Goal: Task Accomplishment & Management: Manage account settings

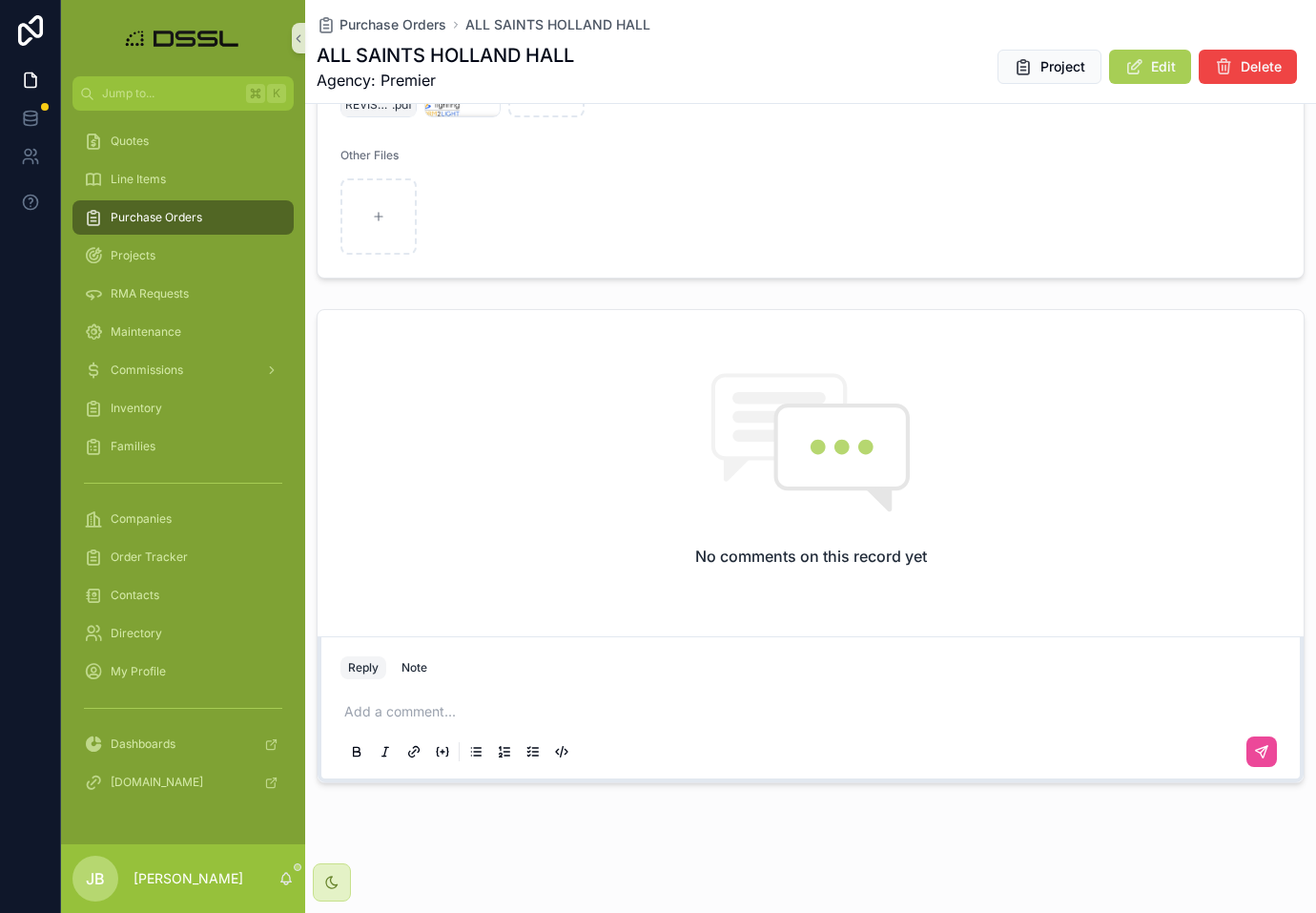
scroll to position [704, 0]
click at [374, 713] on p "scrollable content" at bounding box center [815, 712] width 941 height 19
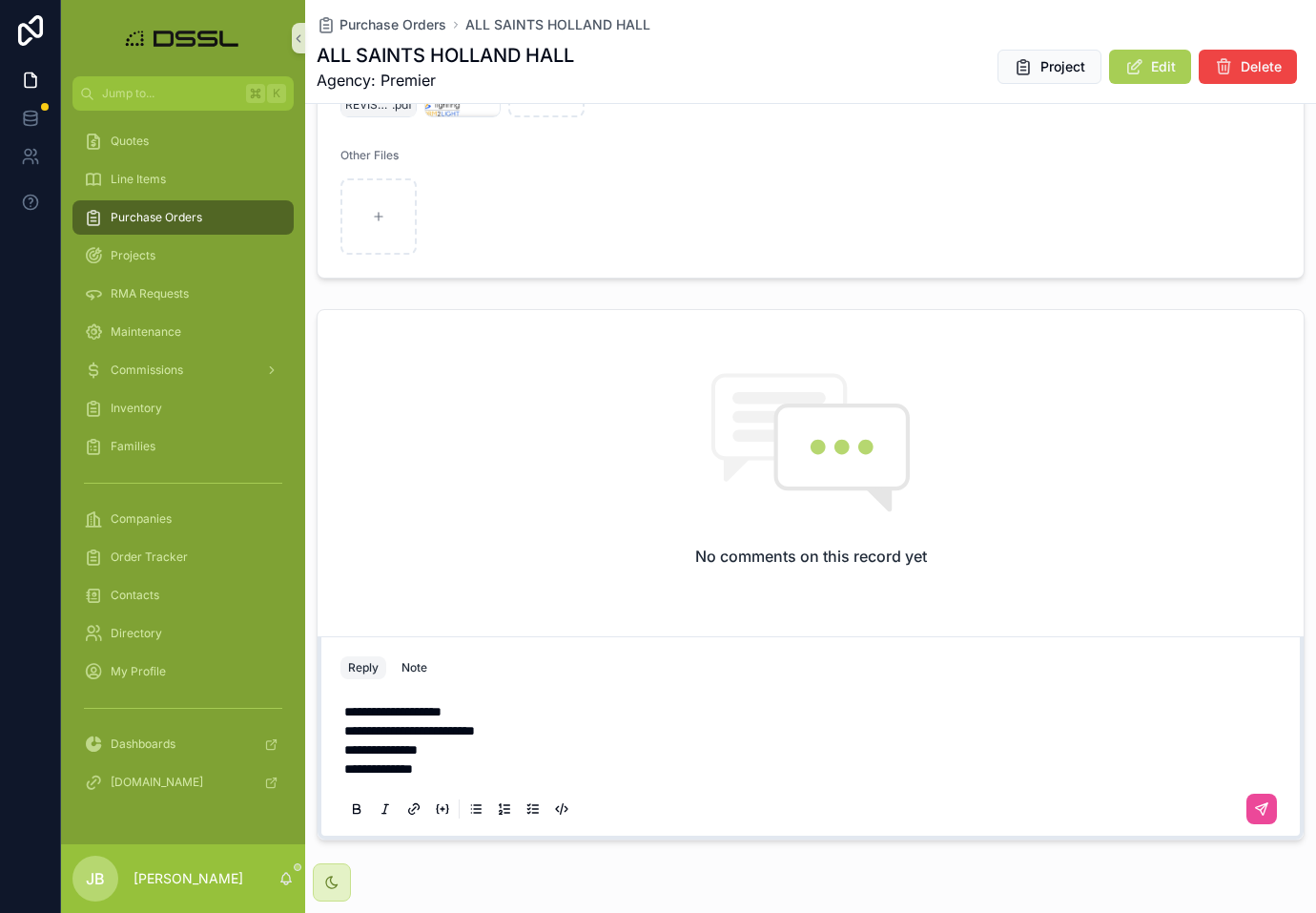
scroll to position [0, 0]
click at [342, 708] on div "**********" at bounding box center [811, 759] width 941 height 138
click at [345, 708] on span "**********" at bounding box center [392, 712] width 97 height 13
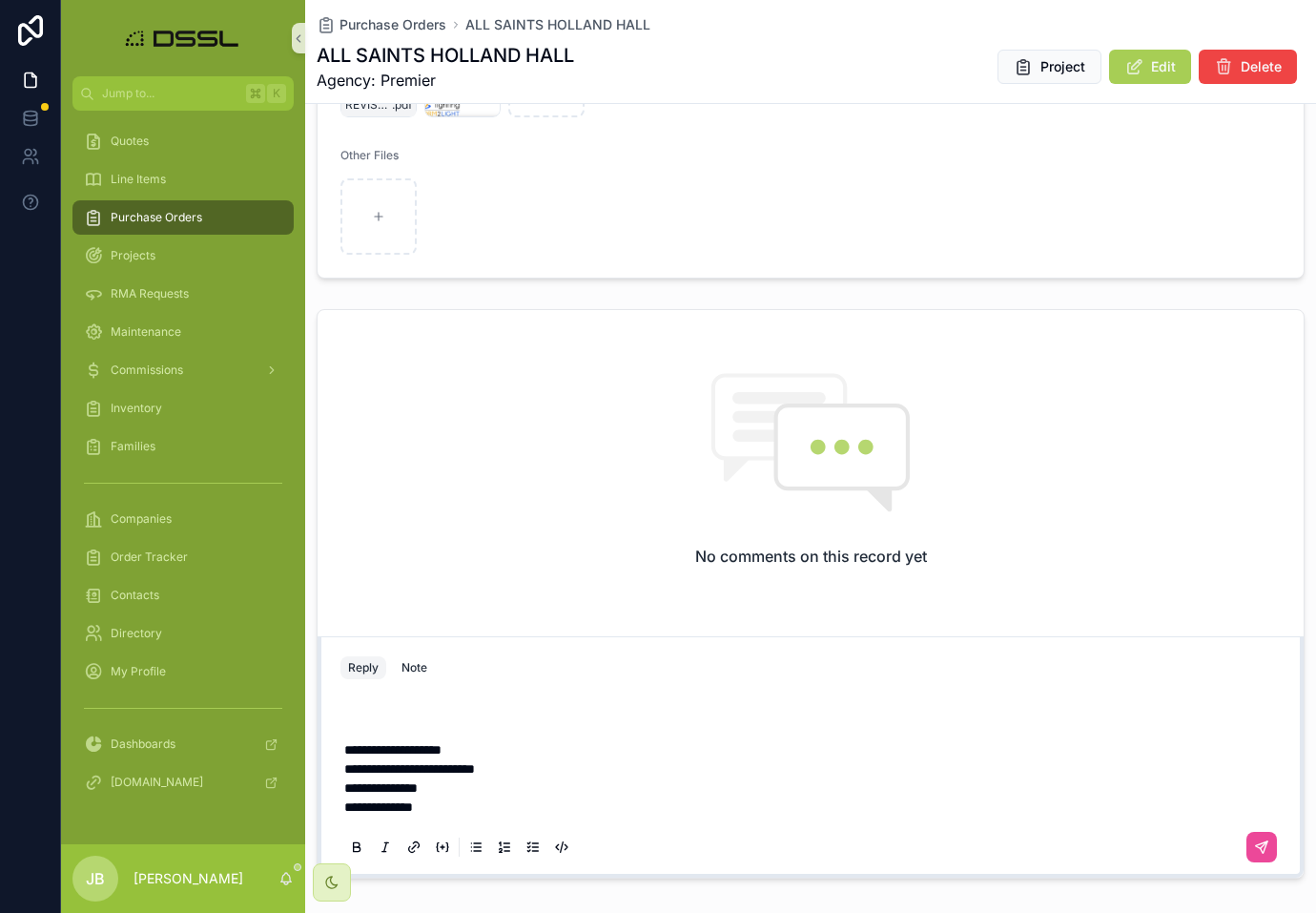
click at [354, 709] on p "scrollable content" at bounding box center [815, 712] width 941 height 19
click at [1266, 851] on icon "scrollable content" at bounding box center [1262, 848] width 15 height 15
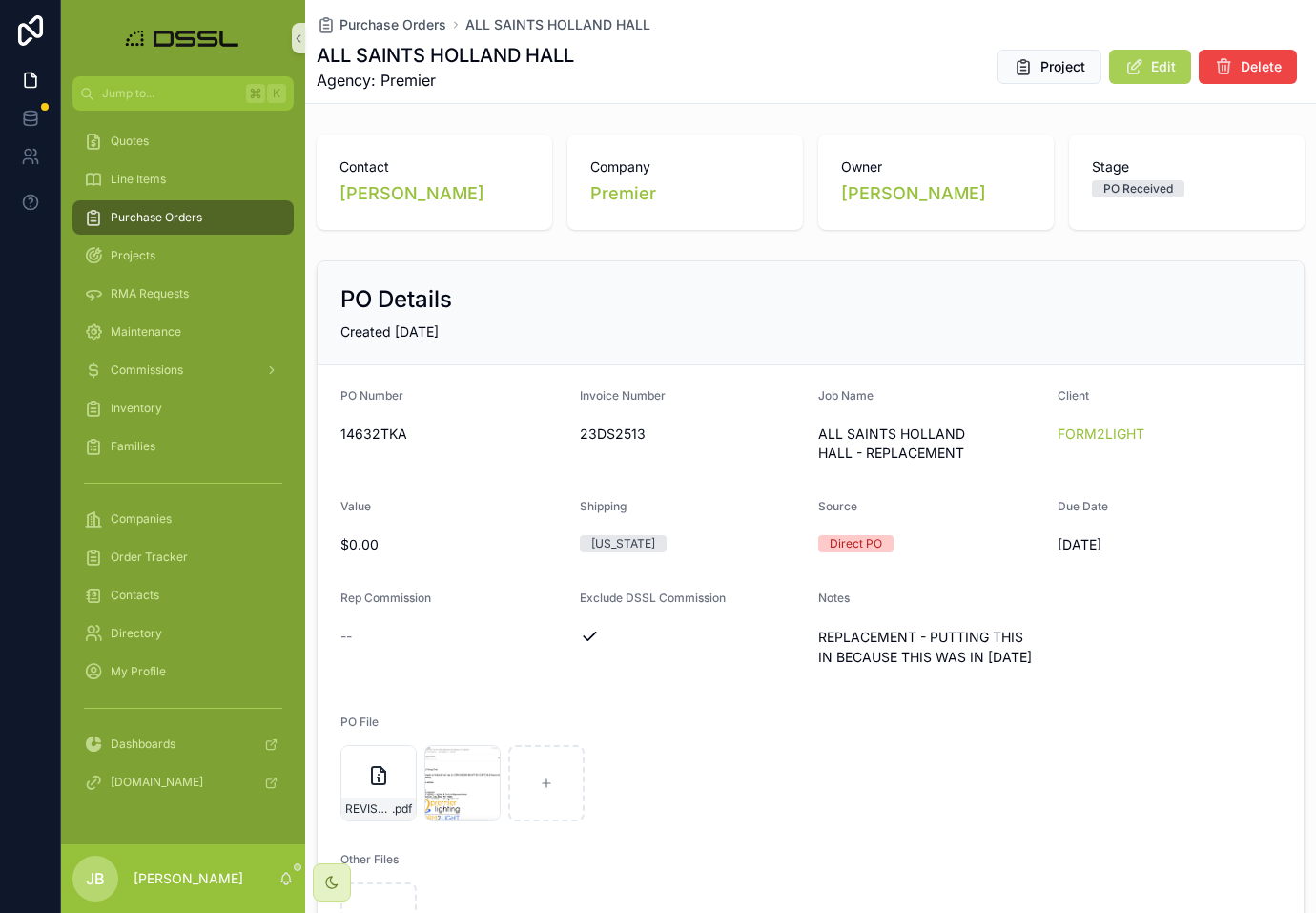
click at [170, 225] on div "Purchase Orders" at bounding box center [183, 217] width 198 height 31
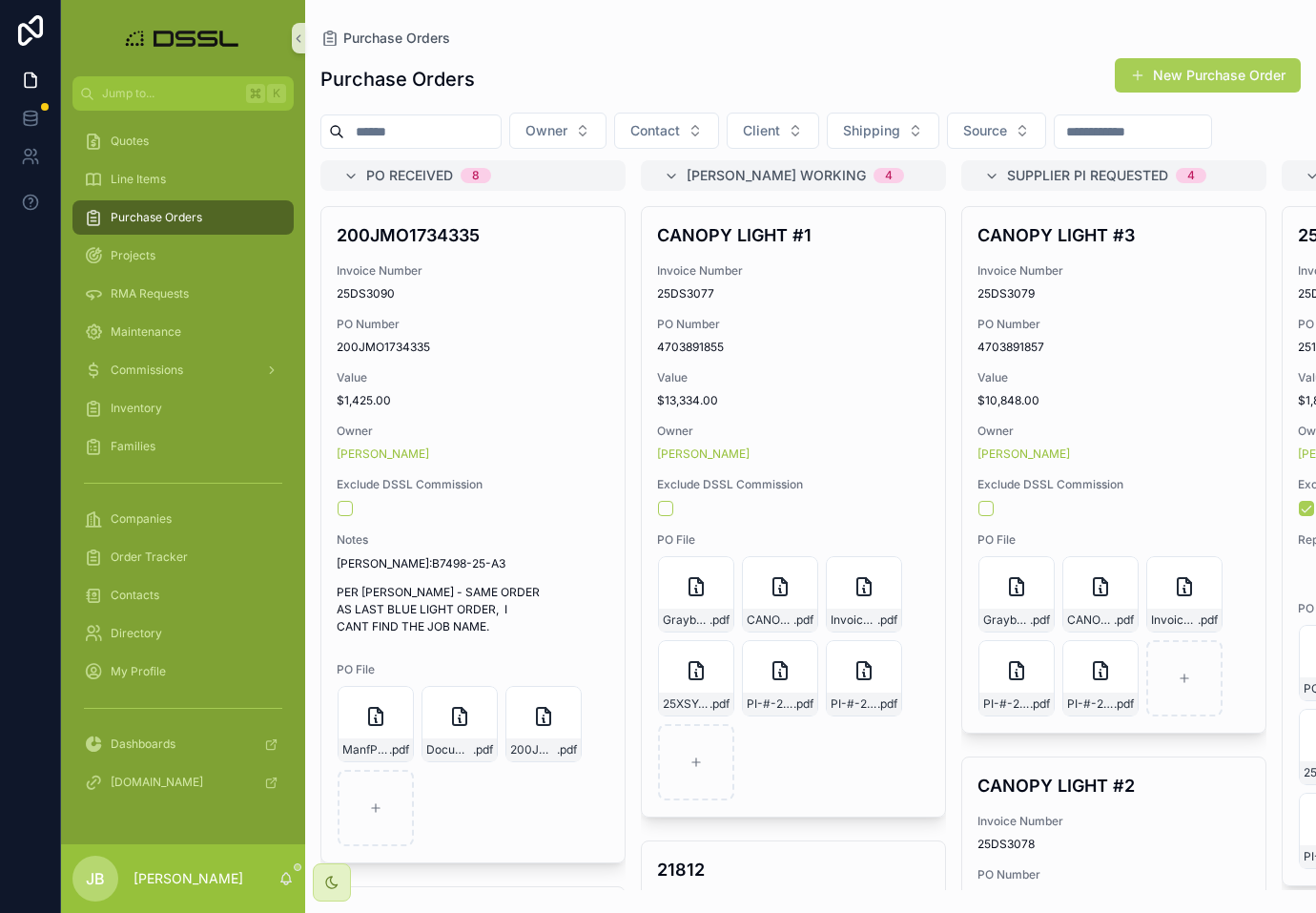
click at [412, 131] on input "scrollable content" at bounding box center [422, 132] width 157 height 27
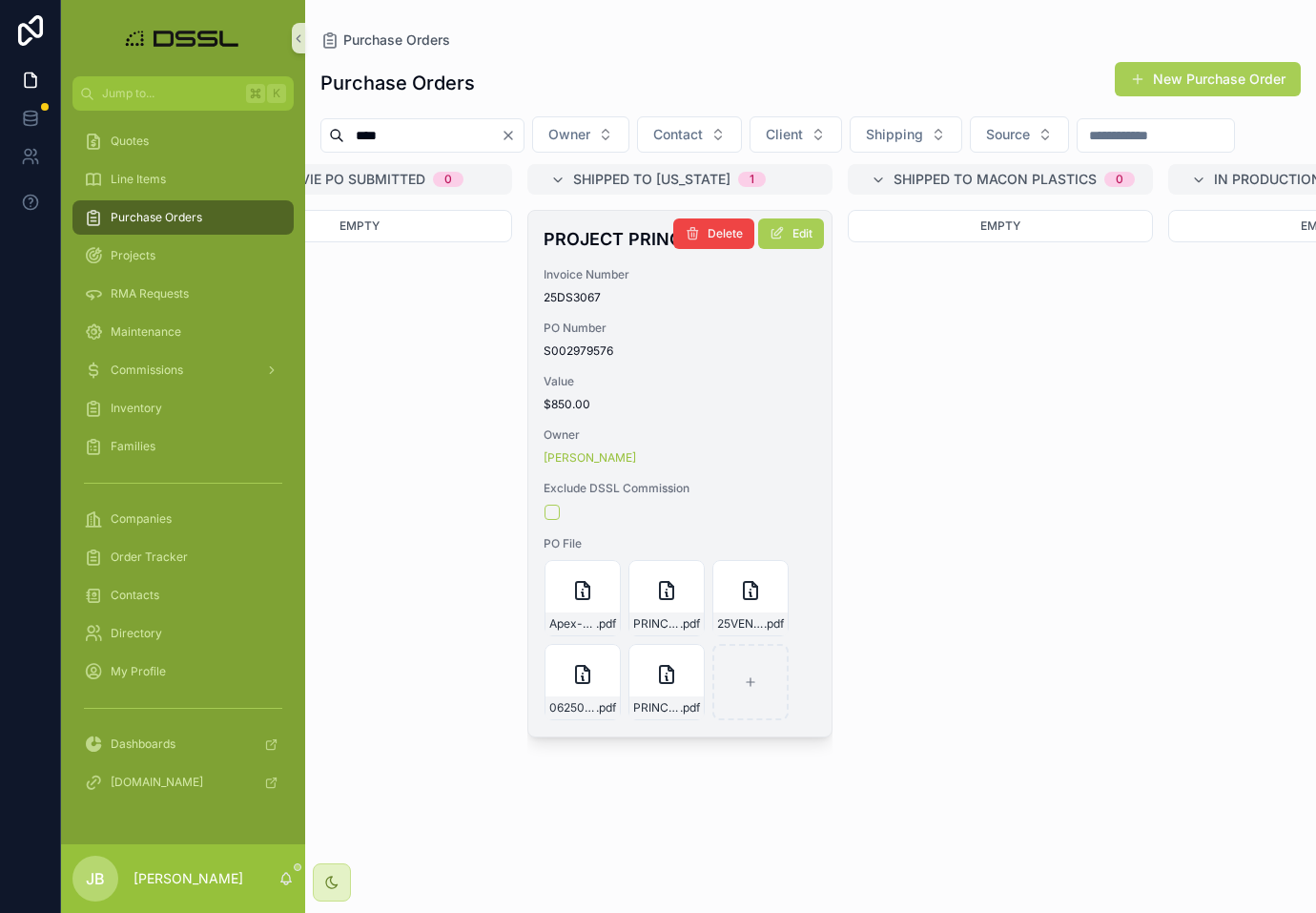
scroll to position [0, 2033]
type input "****"
click at [614, 252] on h4 "PROJECT PRINCIPIO" at bounding box center [684, 239] width 273 height 26
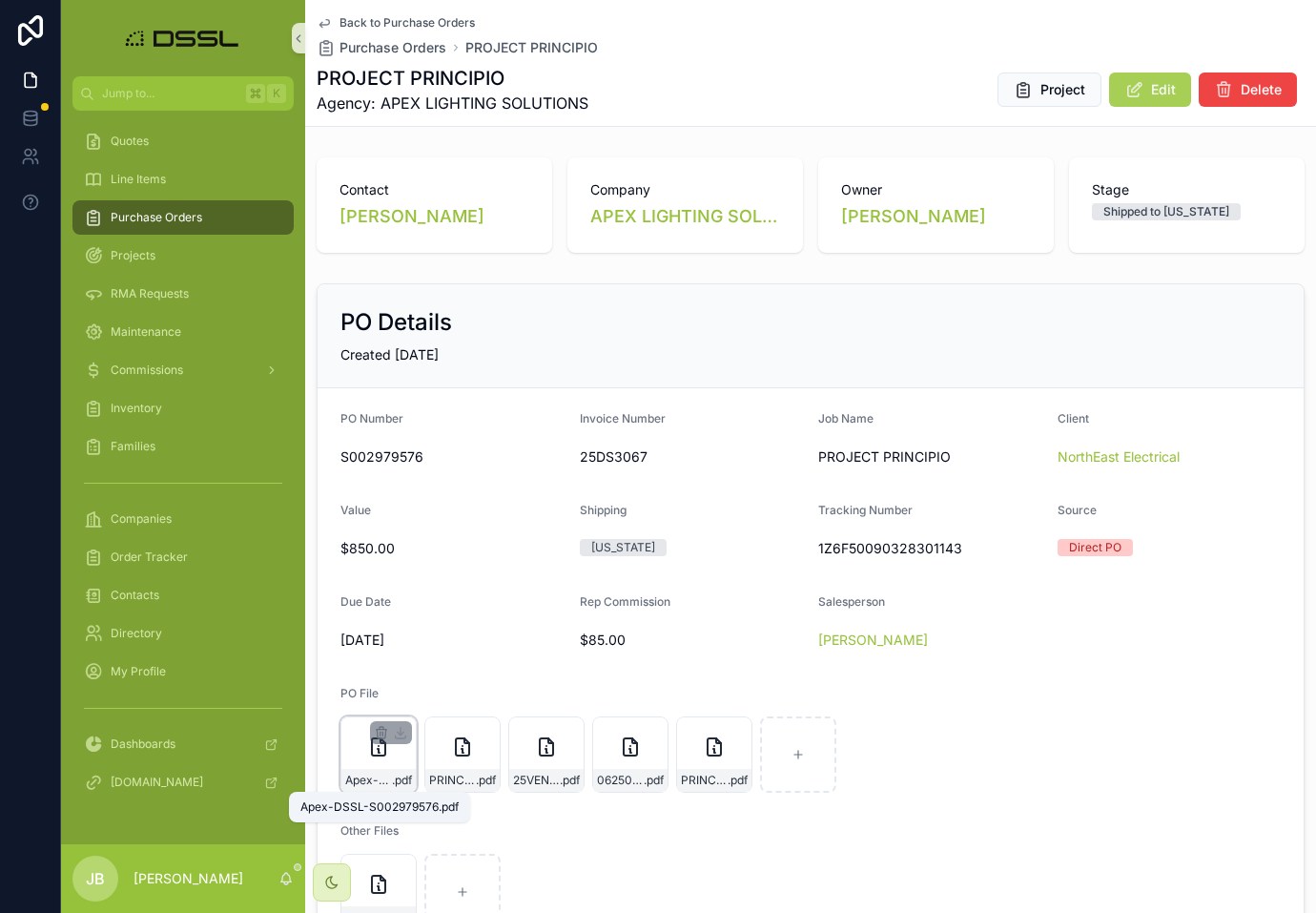
click at [382, 783] on span "Apex-DSSL-S002979576" at bounding box center [368, 780] width 47 height 15
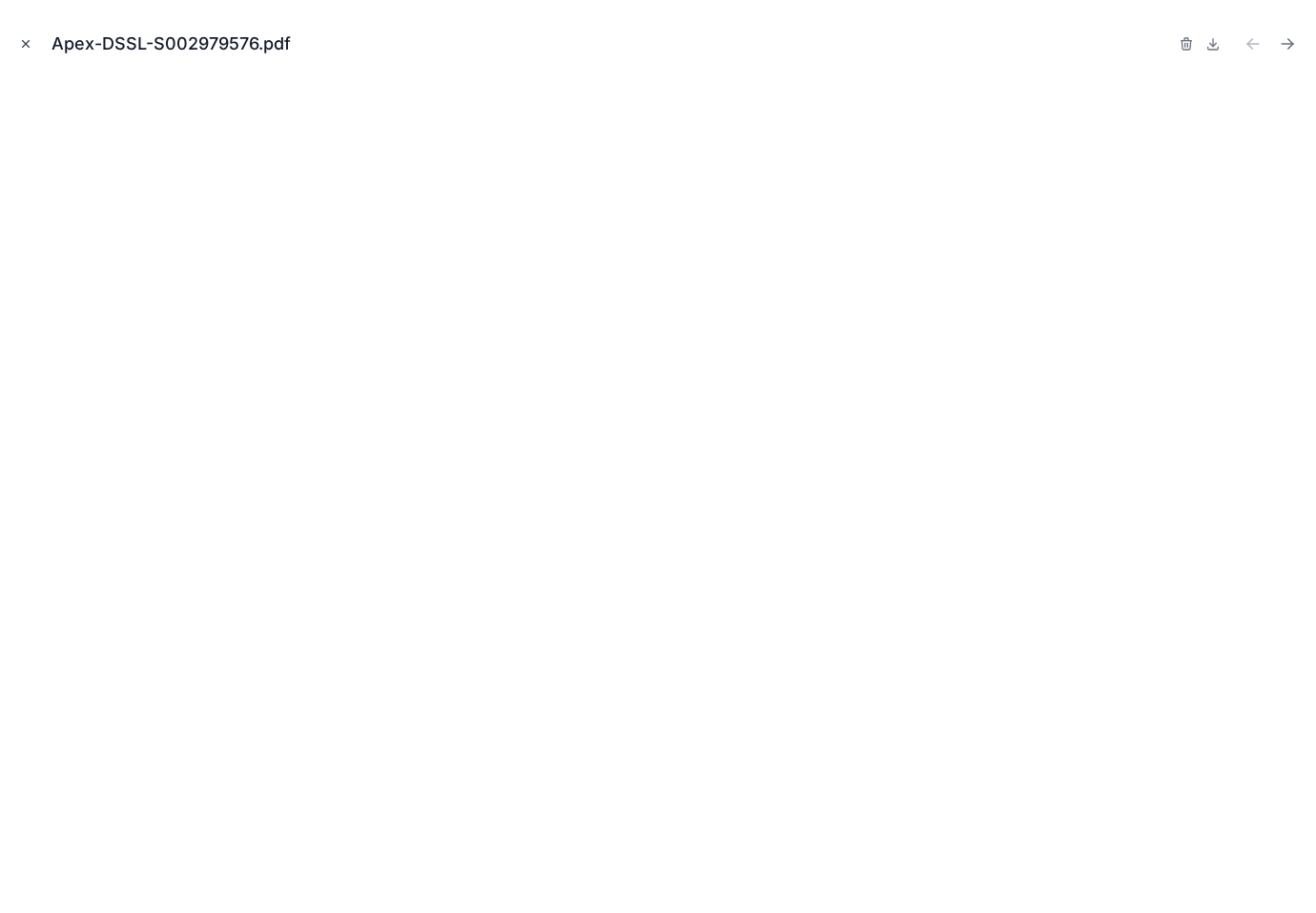
click at [19, 44] on icon "Close modal" at bounding box center [26, 44] width 13 height 13
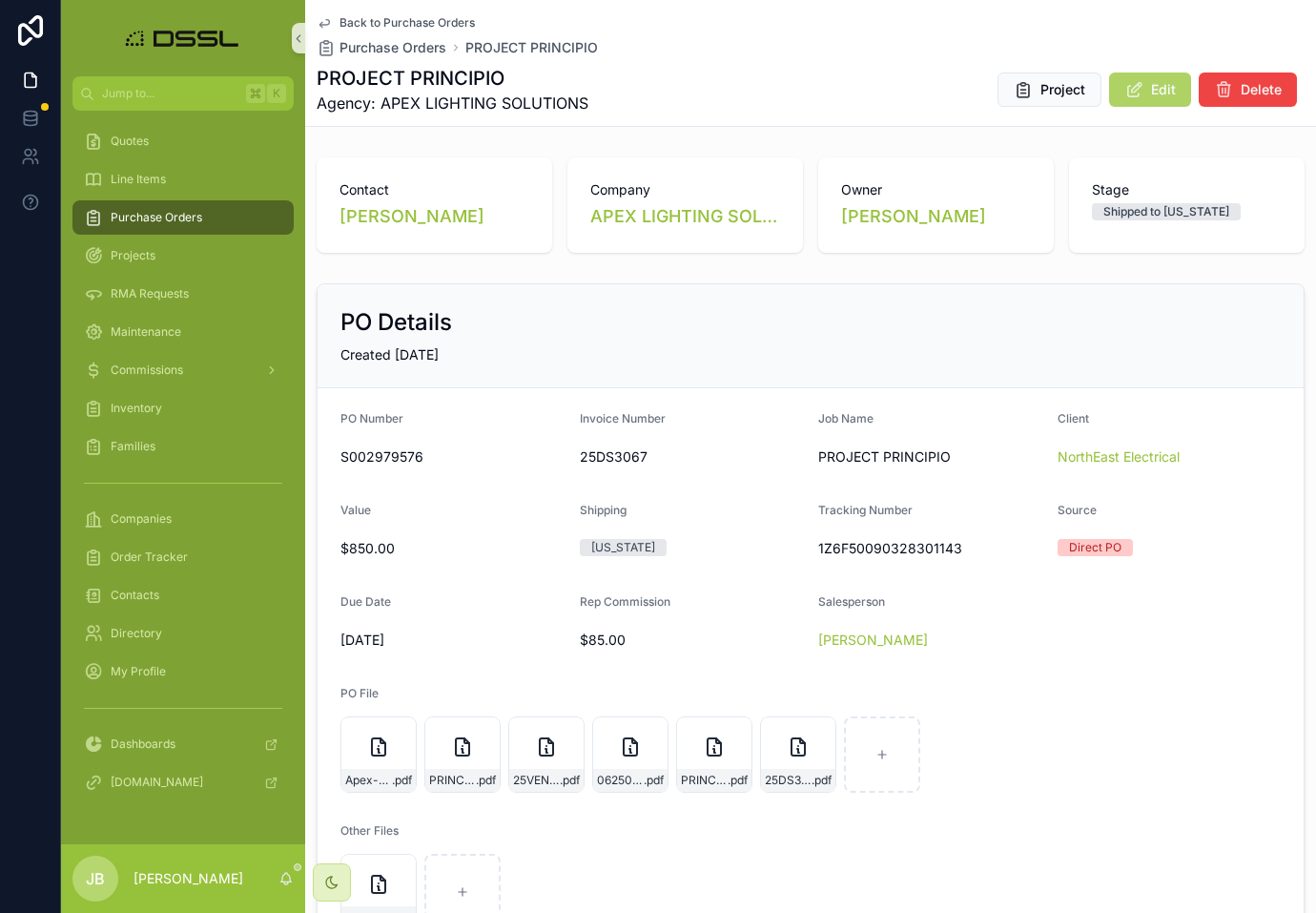
click at [1155, 96] on span "Edit" at bounding box center [1164, 89] width 25 height 19
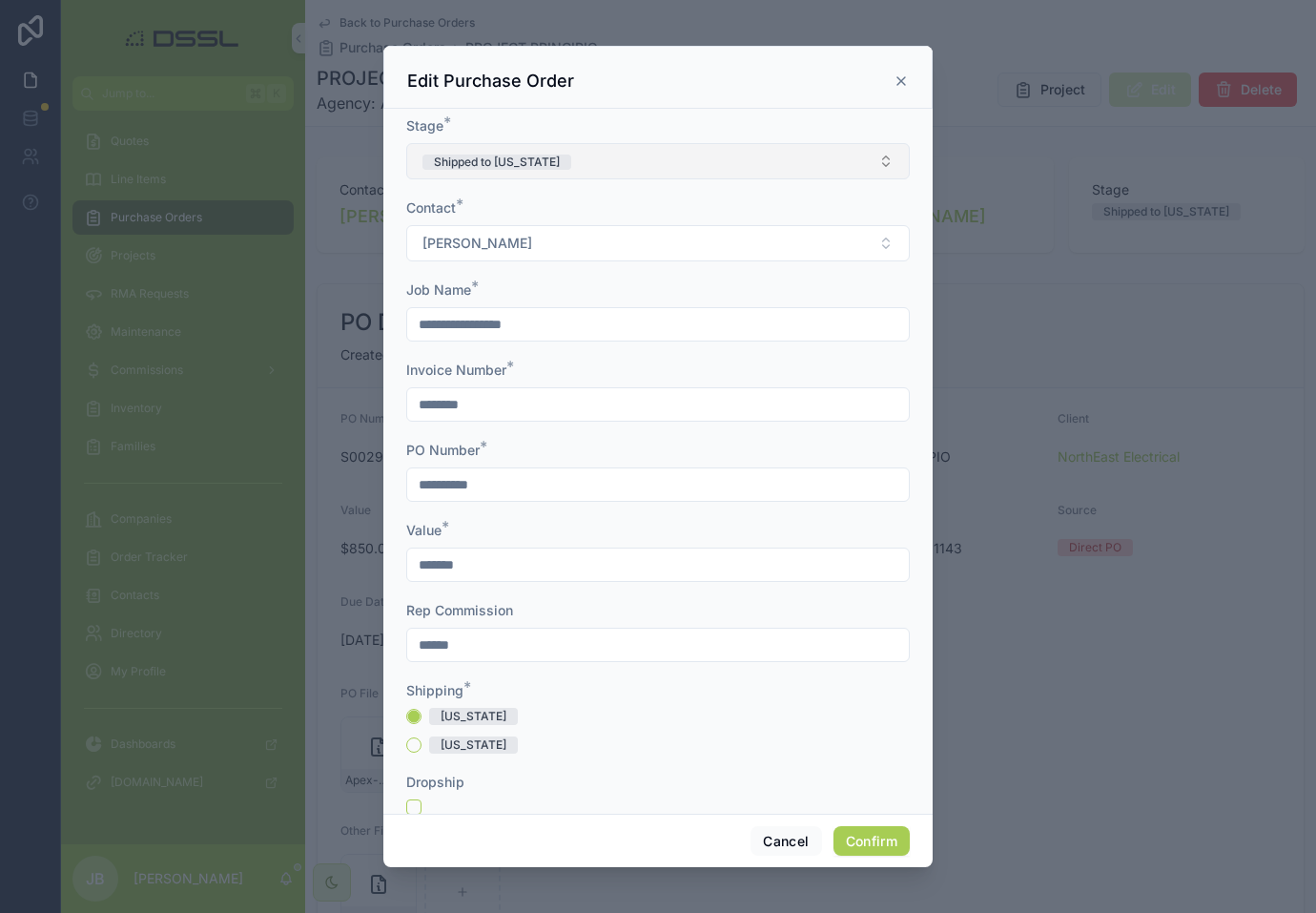
click at [603, 169] on button "Shipped to [US_STATE]" at bounding box center [658, 162] width 504 height 37
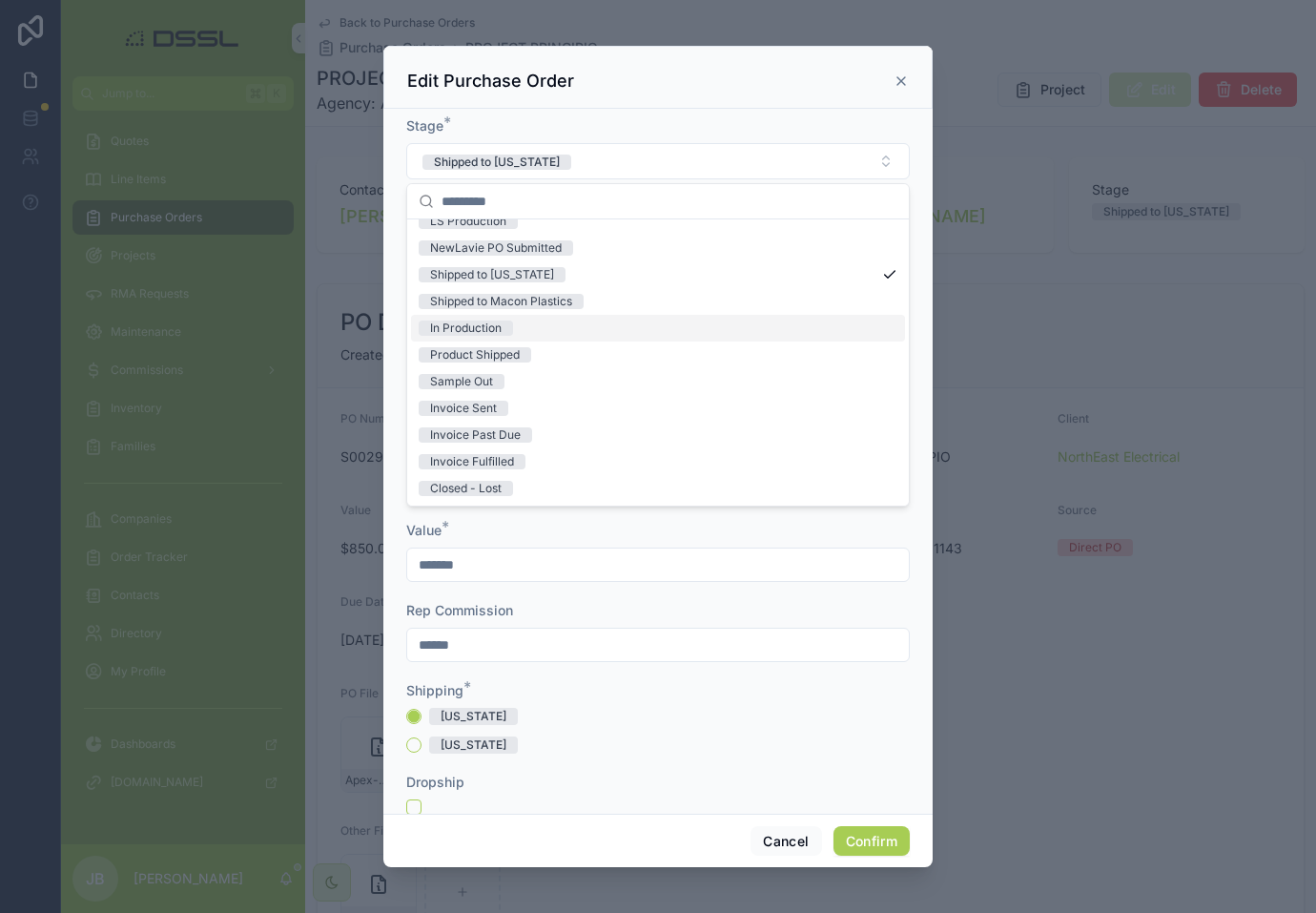
scroll to position [149, 0]
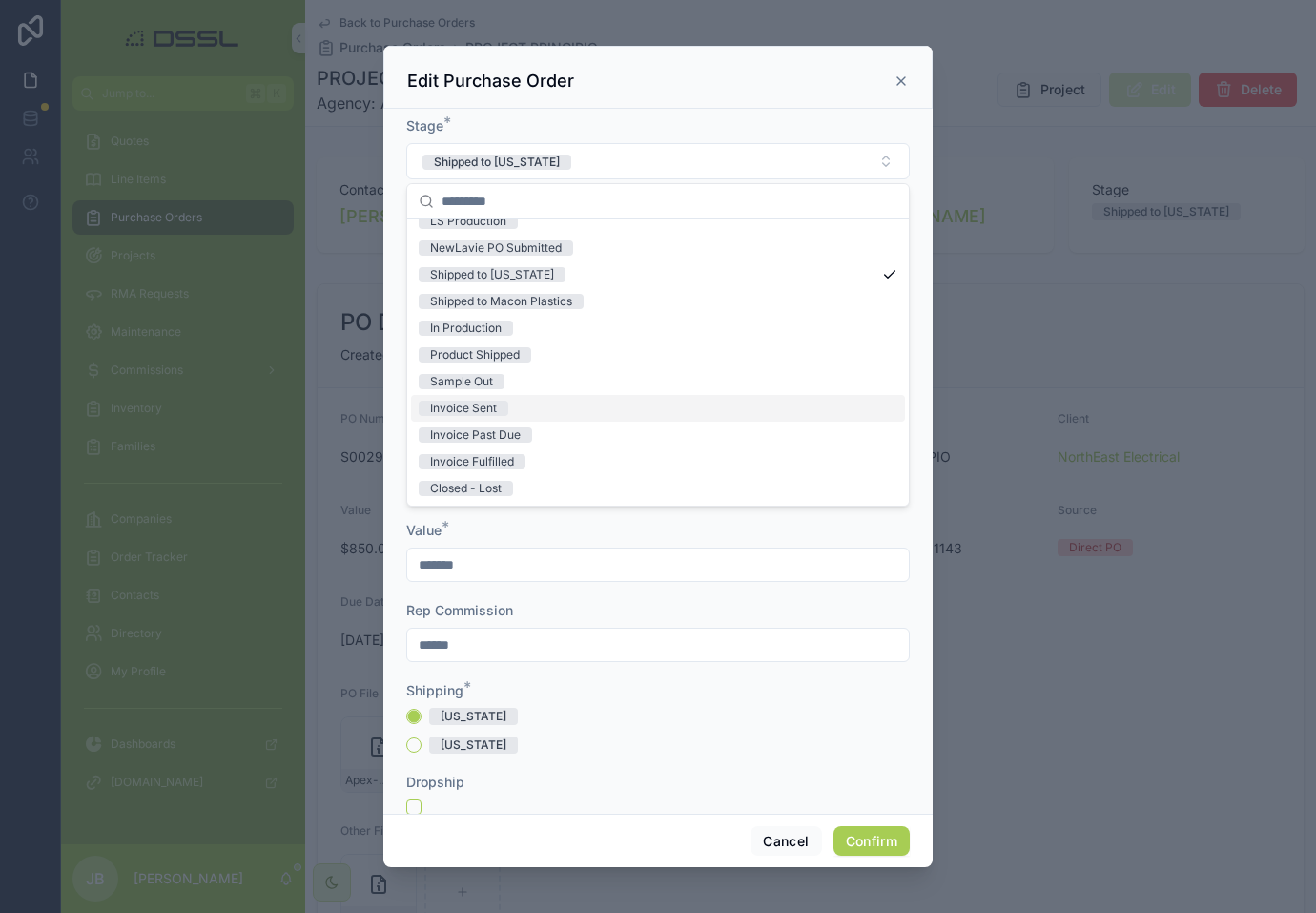
click at [517, 408] on div "Invoice Sent" at bounding box center [658, 409] width 494 height 27
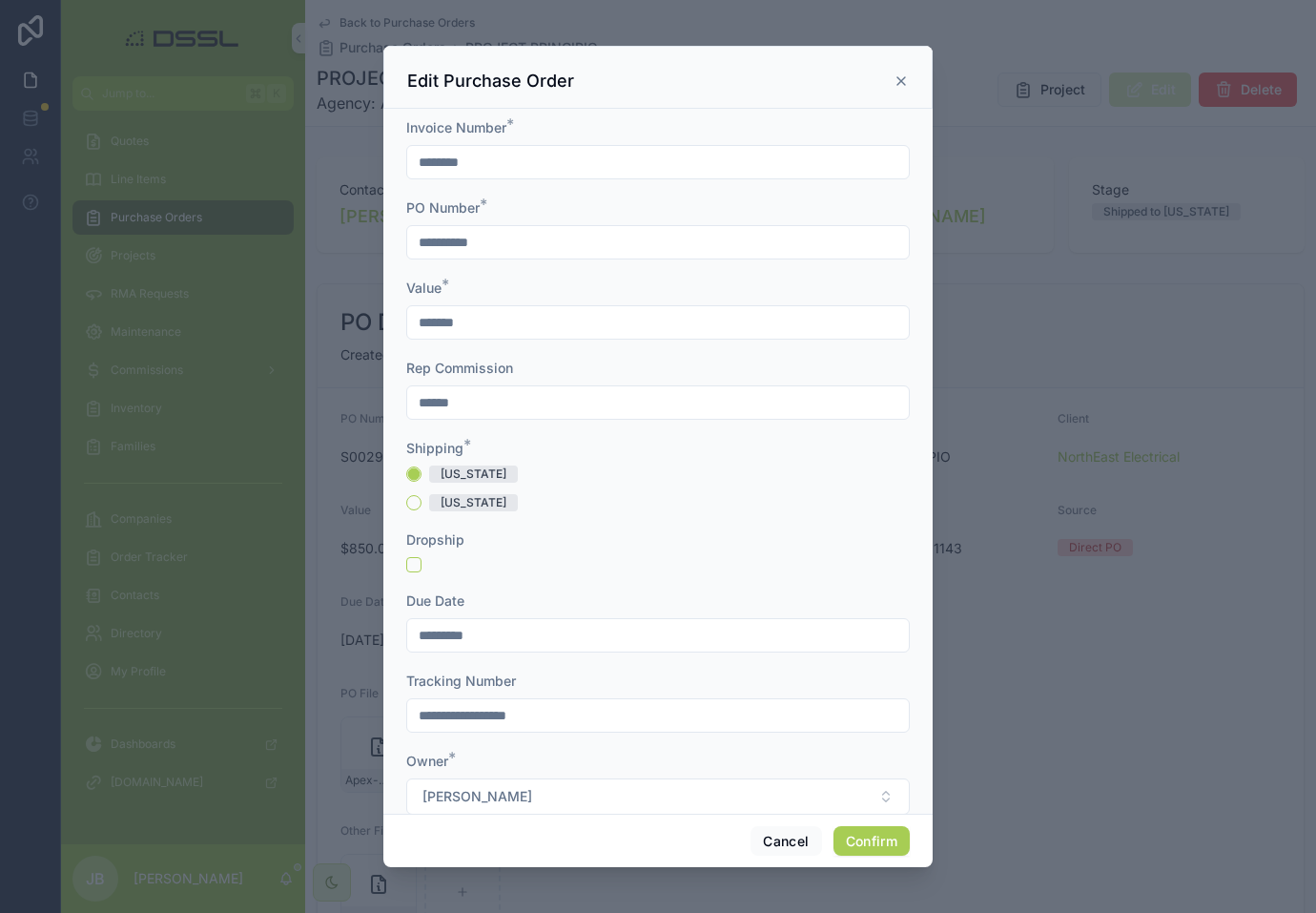
scroll to position [252, 0]
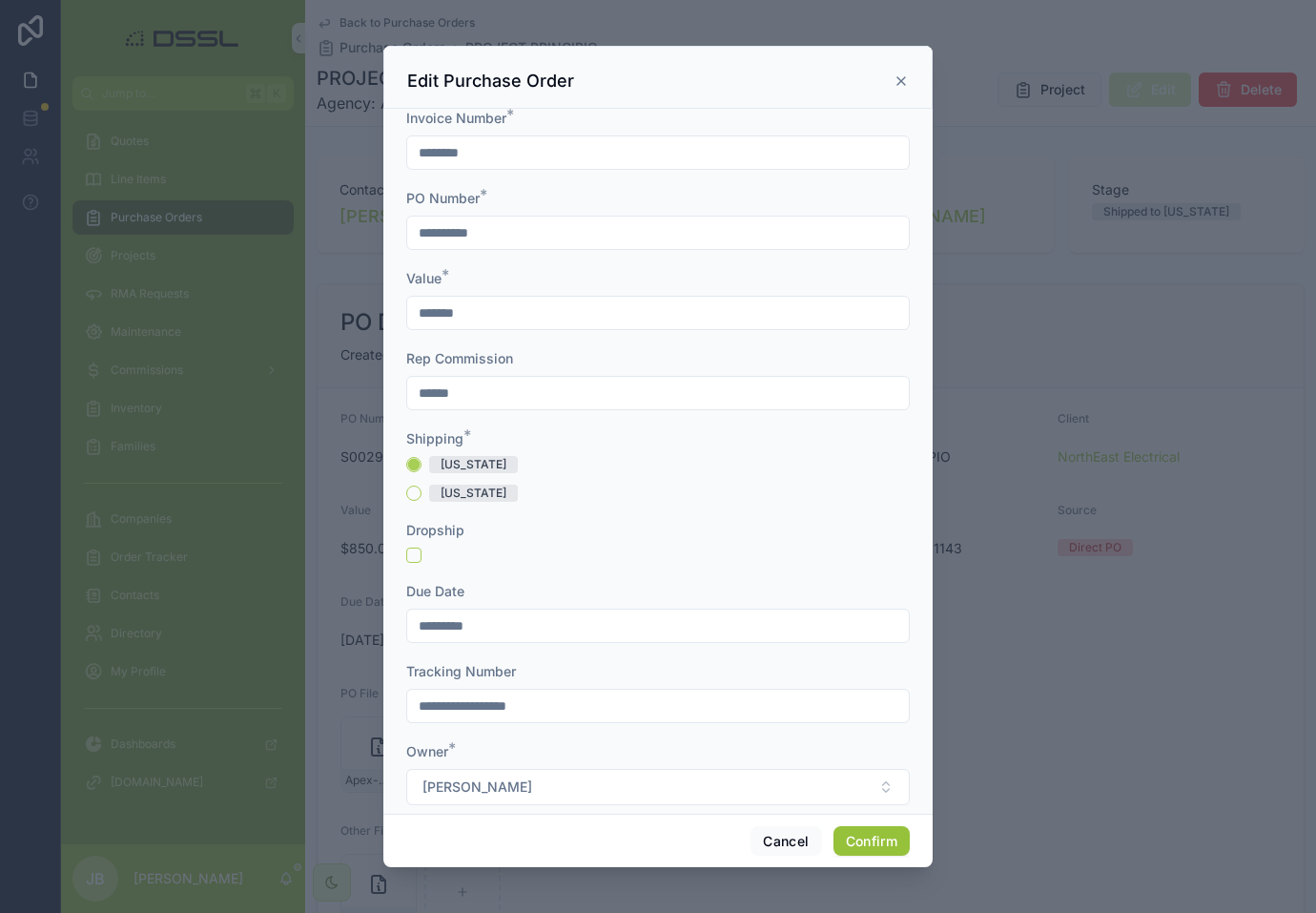
click at [873, 832] on button "Confirm" at bounding box center [872, 842] width 76 height 31
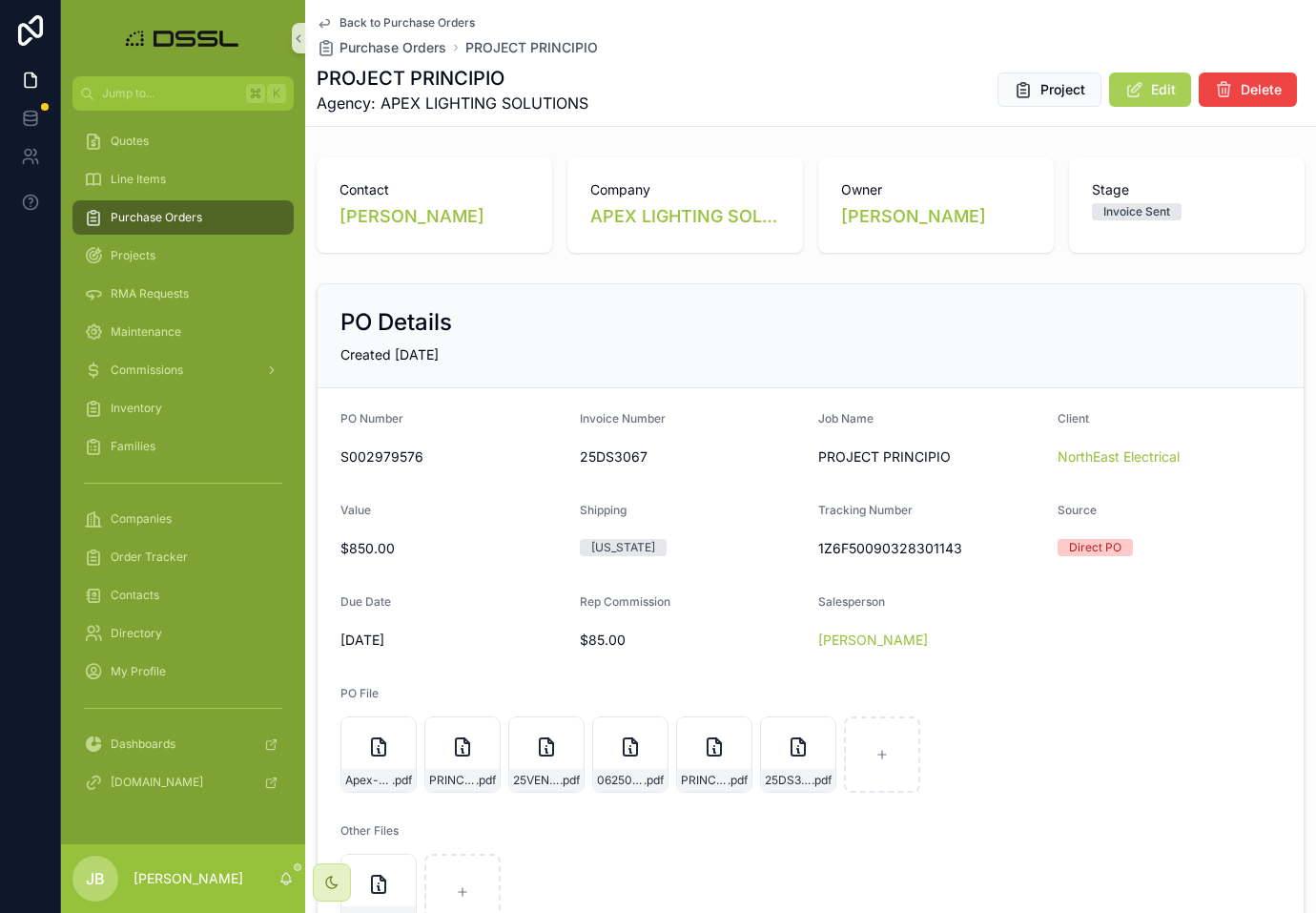
scroll to position [0, 0]
drag, startPoint x: 821, startPoint y: 546, endPoint x: 961, endPoint y: 548, distance: 140.0
click at [961, 548] on span "1Z6F50090328301143" at bounding box center [930, 548] width 224 height 19
copy span "1Z6F50090328301143"
click at [160, 222] on span "Purchase Orders" at bounding box center [156, 217] width 91 height 15
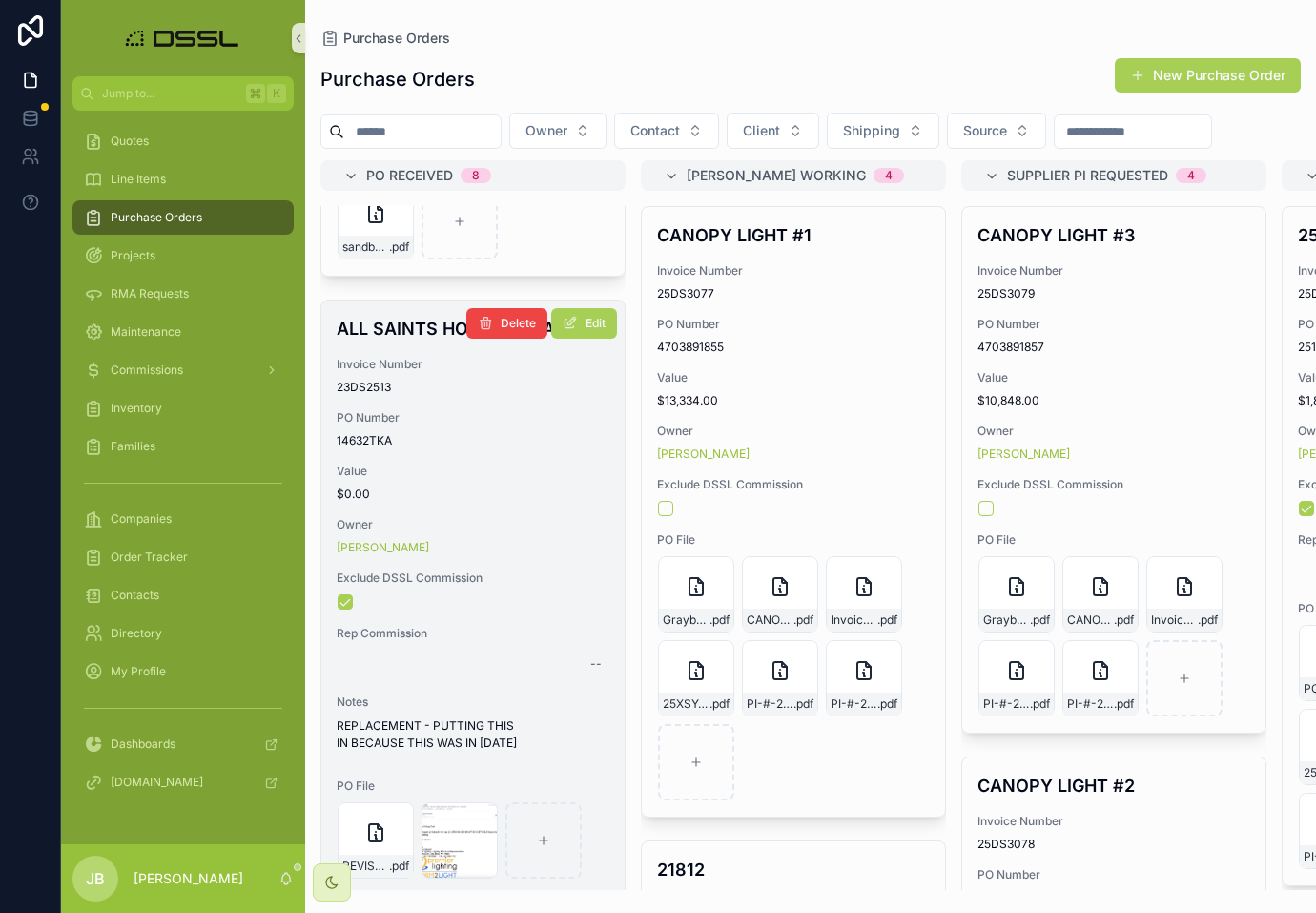
scroll to position [2114, 0]
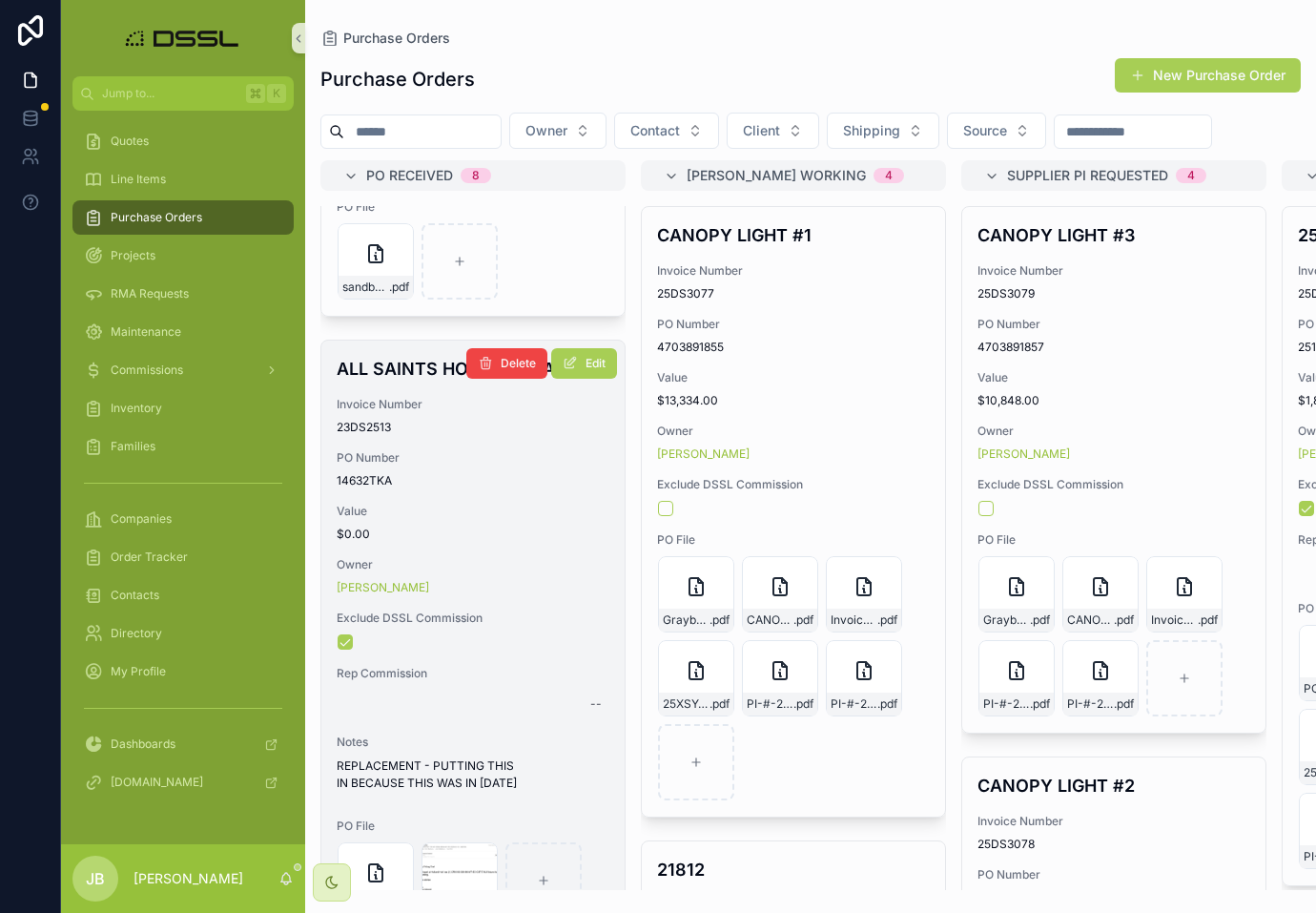
click at [426, 382] on h4 "ALL SAINTS HOLLAND HALL" at bounding box center [473, 368] width 273 height 26
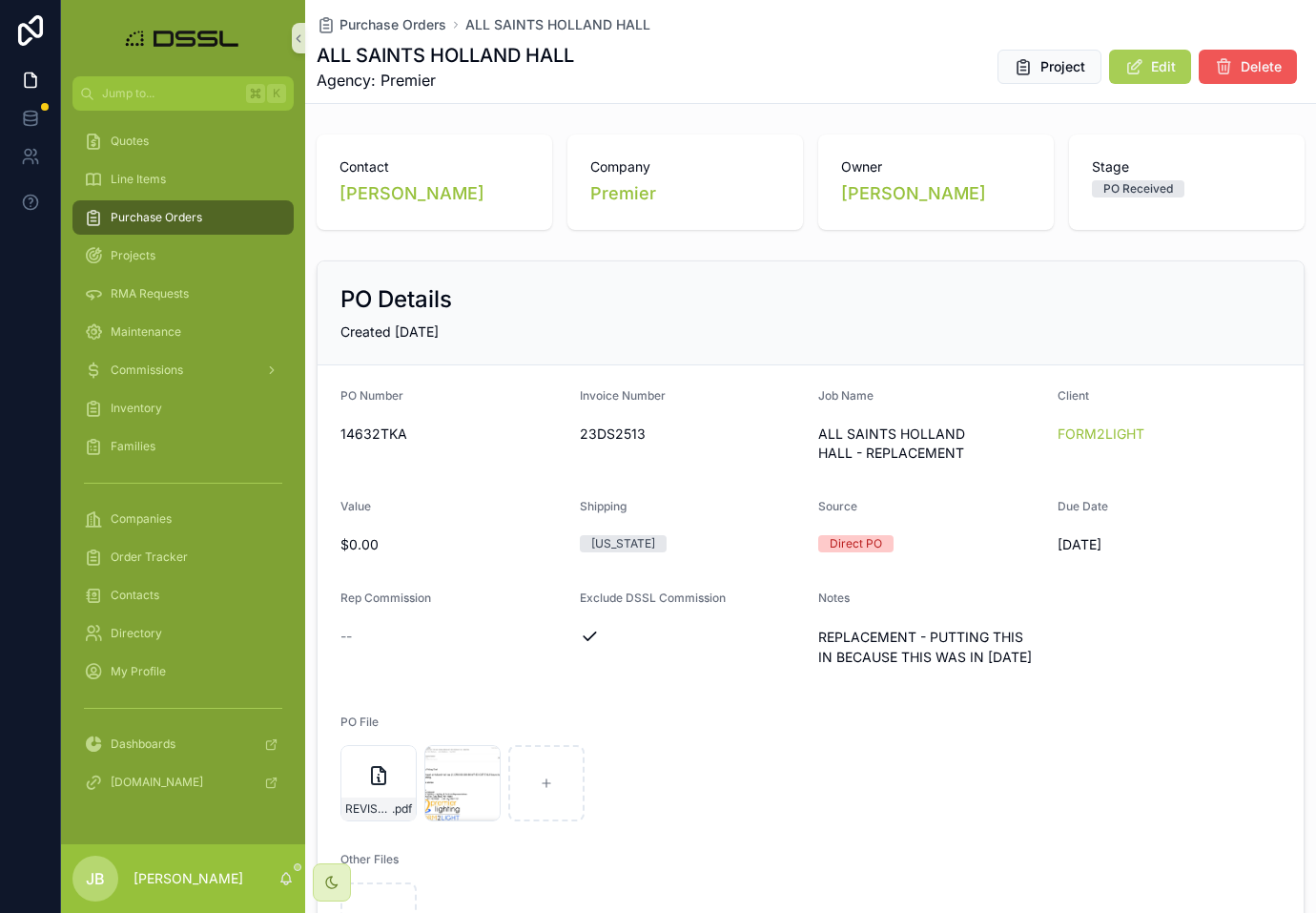
click at [1251, 72] on span "Delete" at bounding box center [1261, 66] width 41 height 19
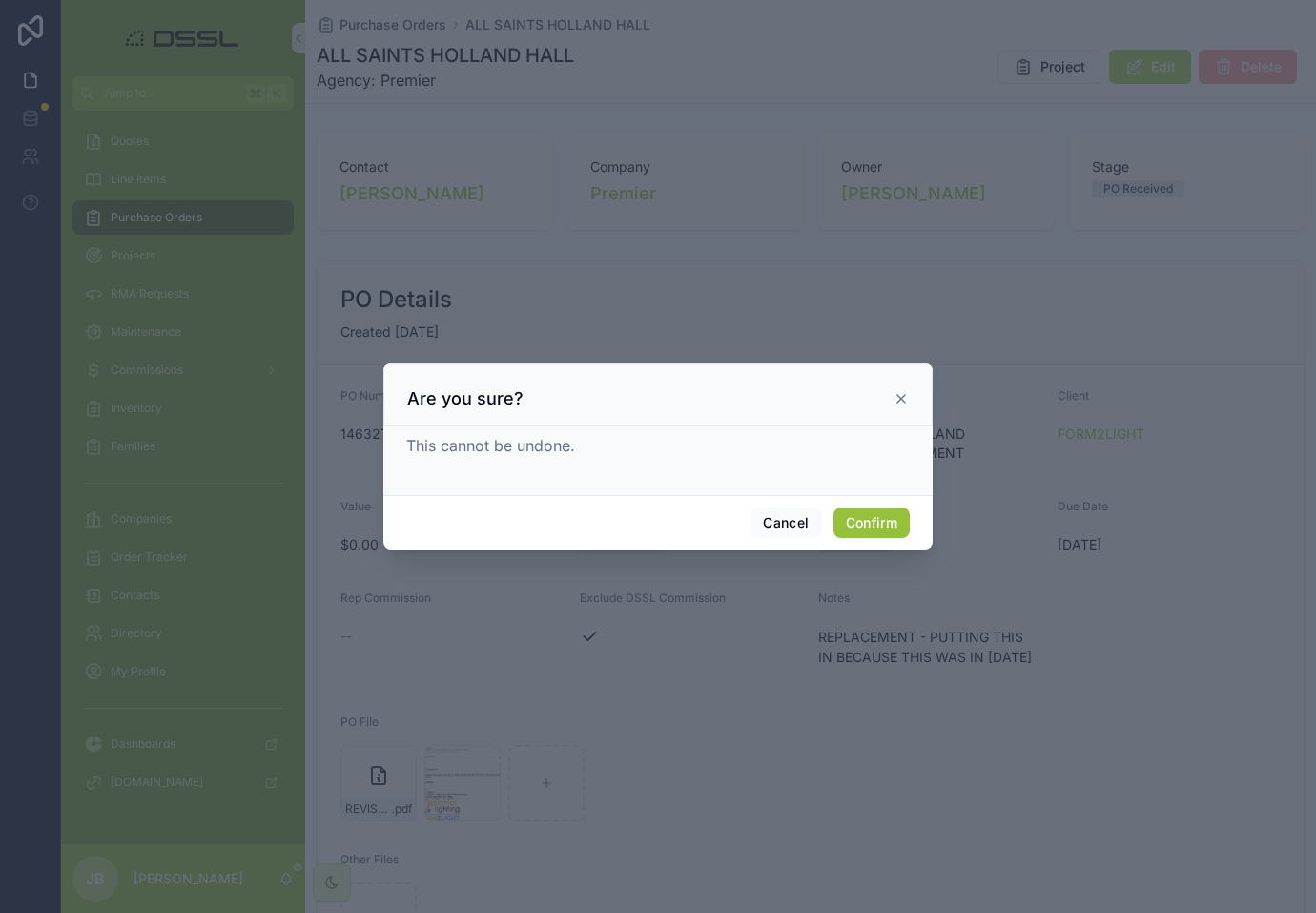
click at [862, 527] on button "Confirm" at bounding box center [872, 523] width 76 height 31
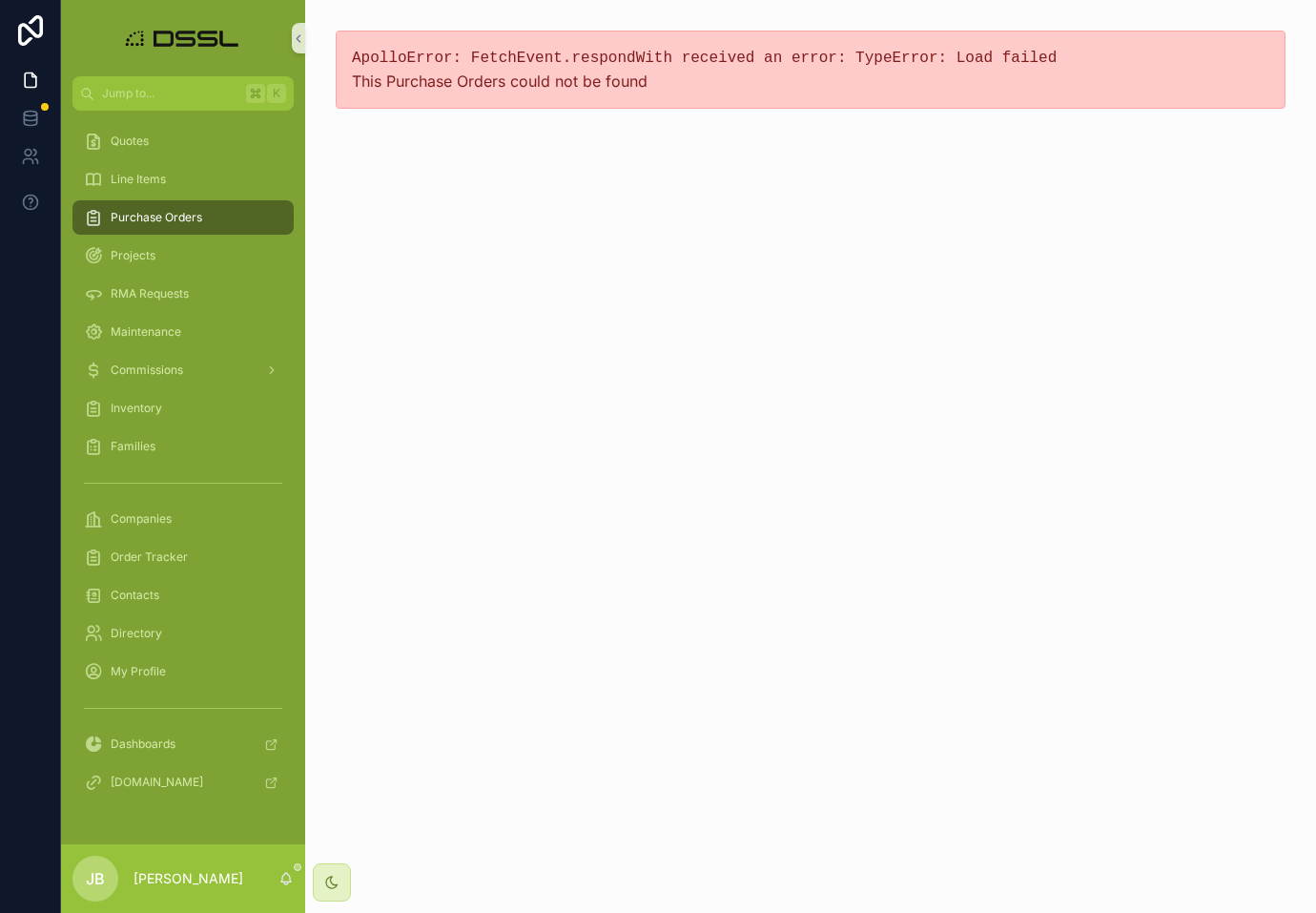
click at [164, 224] on span "Purchase Orders" at bounding box center [156, 217] width 91 height 15
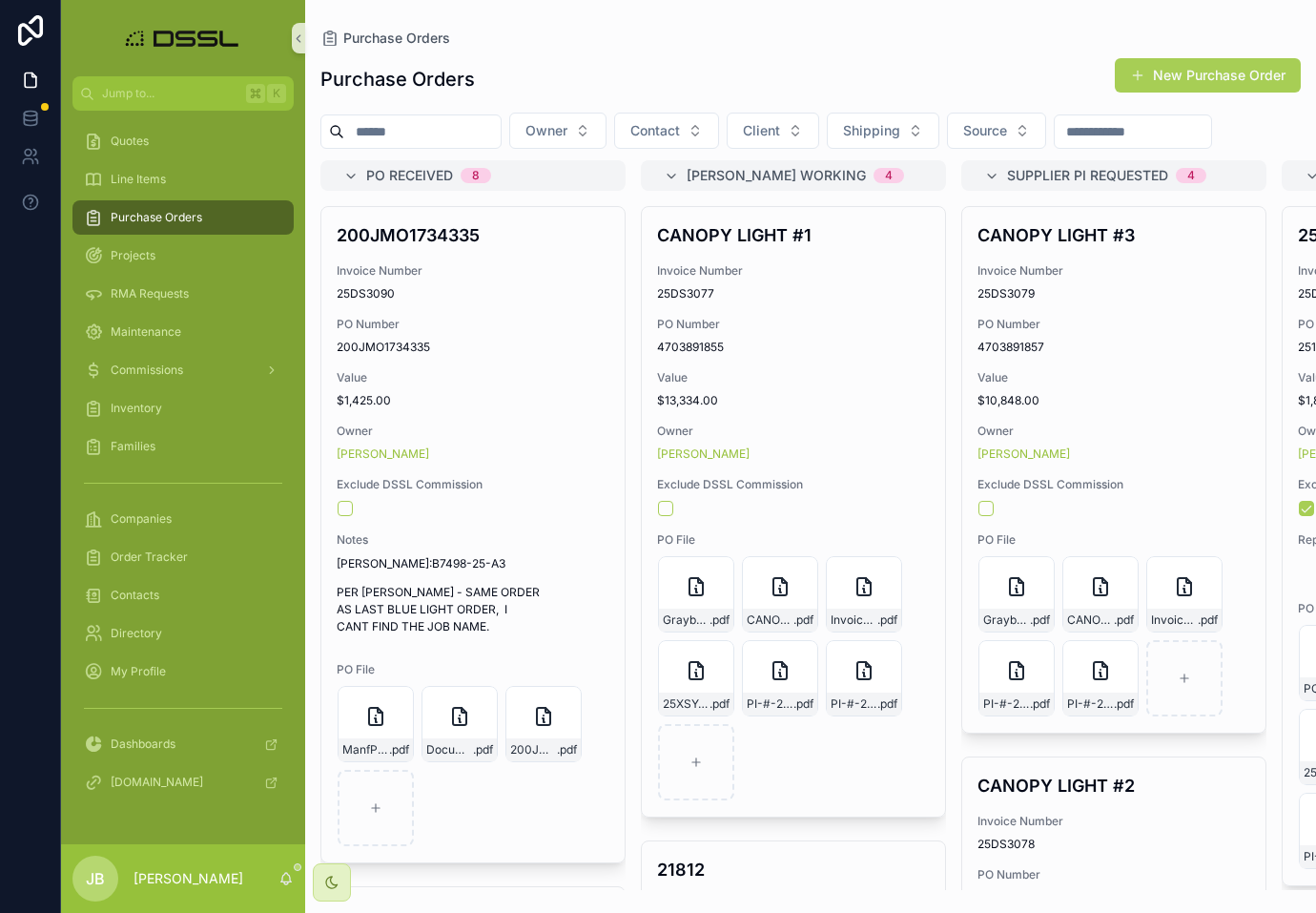
click at [441, 142] on input "scrollable content" at bounding box center [422, 132] width 157 height 27
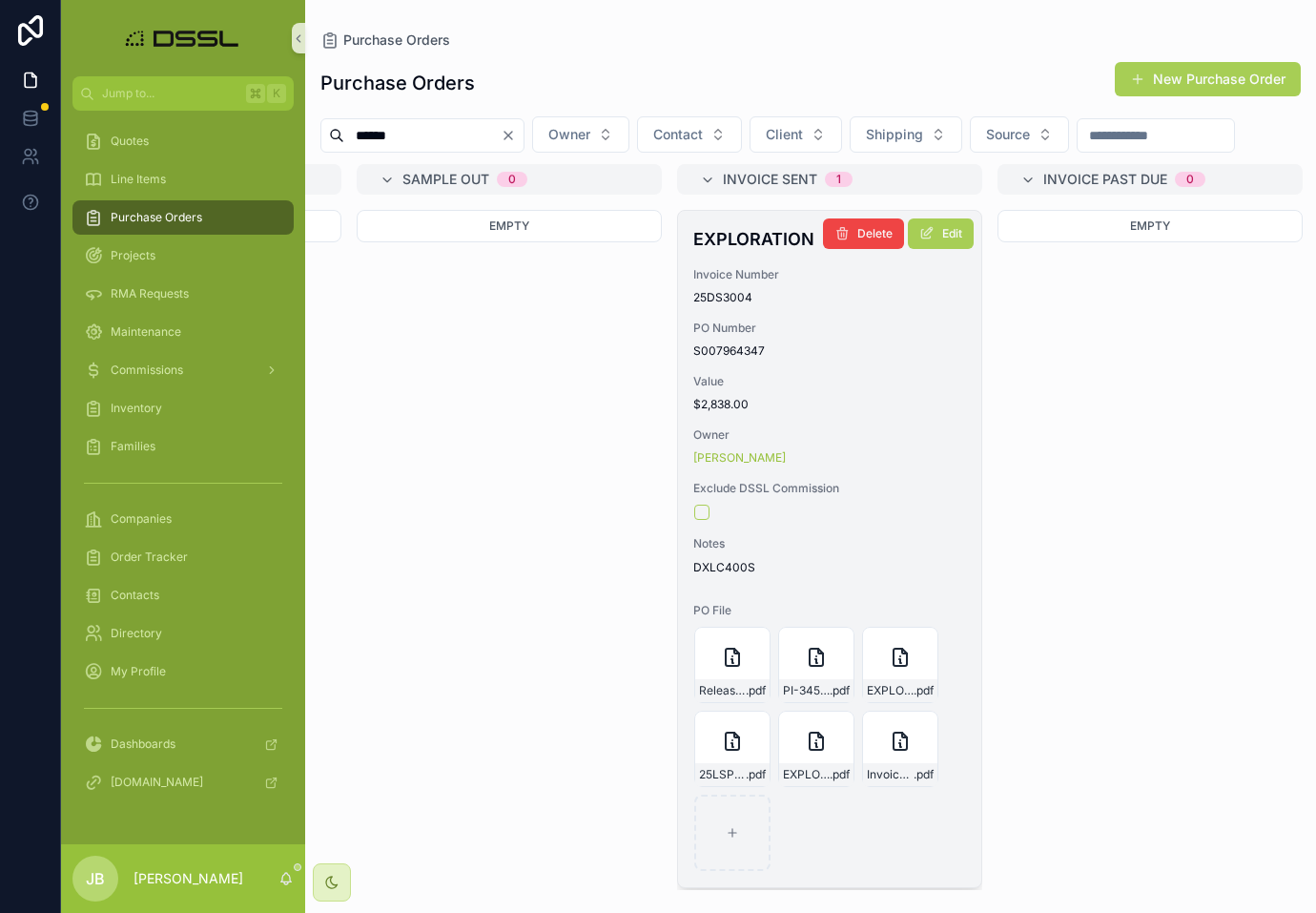
scroll to position [0, 3488]
type input "******"
click at [749, 252] on h4 "EXPLORATION" at bounding box center [831, 239] width 273 height 26
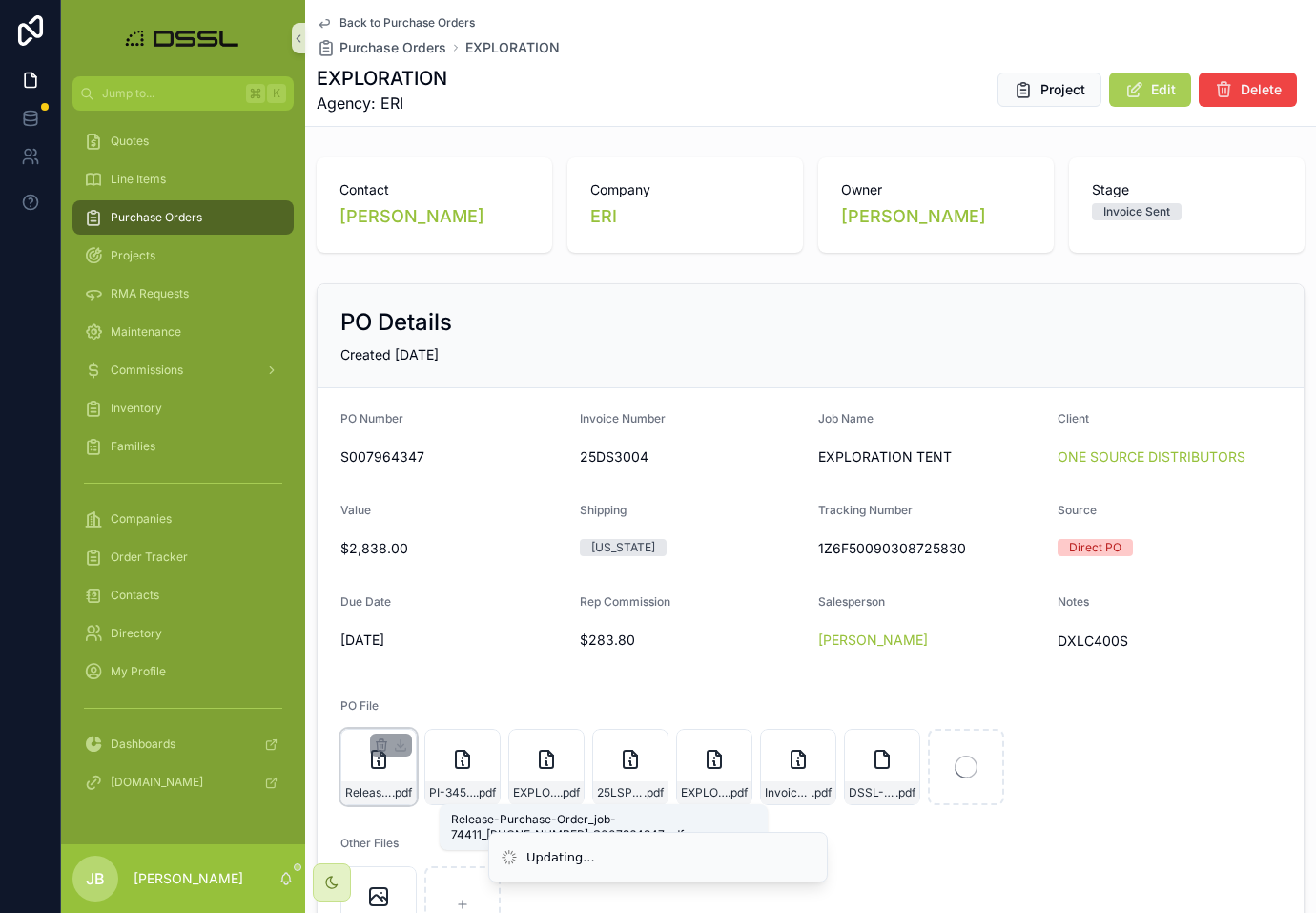
click at [398, 795] on span ".pdf" at bounding box center [402, 793] width 20 height 15
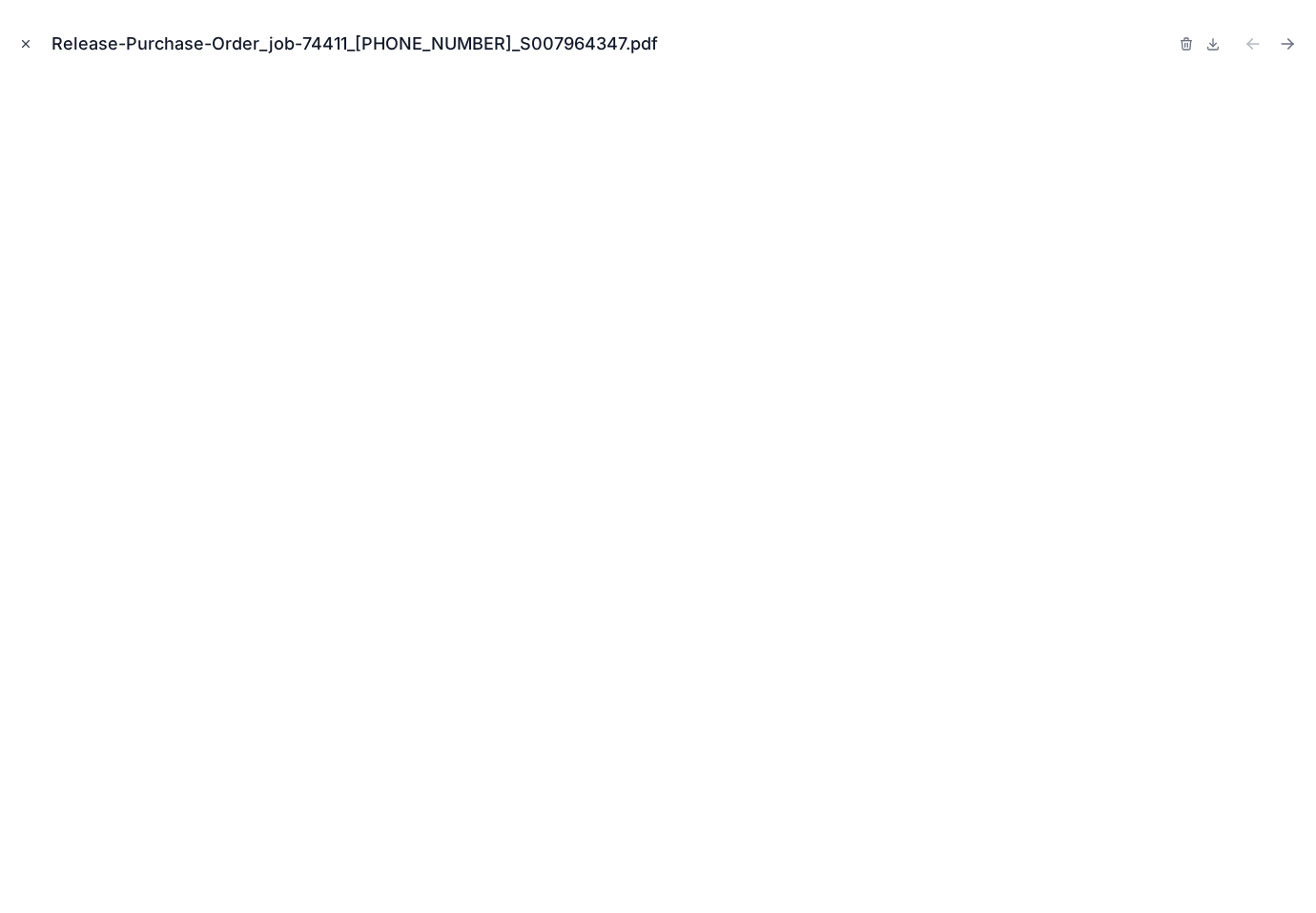
click at [28, 42] on icon "Close modal" at bounding box center [26, 44] width 7 height 7
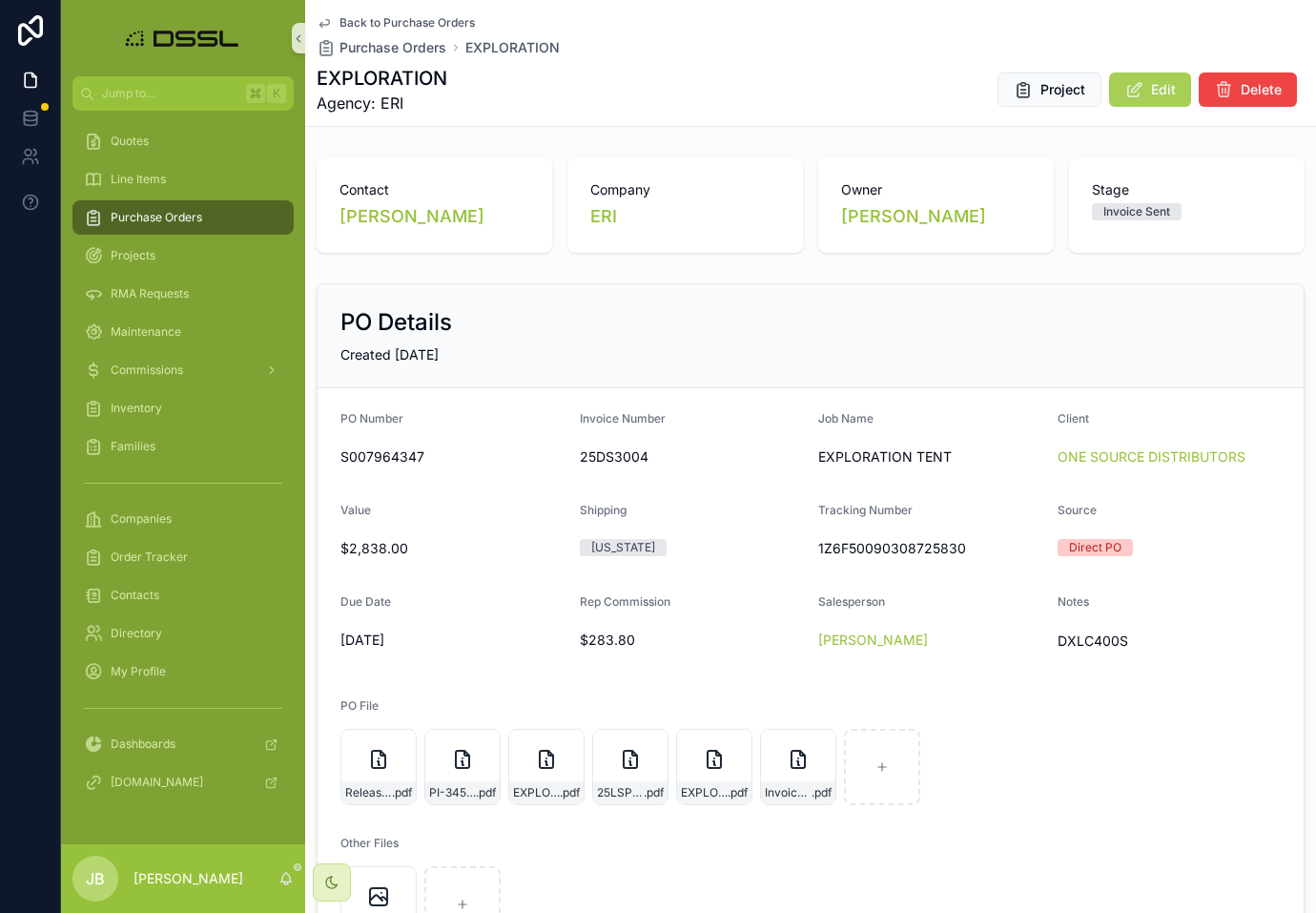
click at [176, 213] on span "Purchase Orders" at bounding box center [156, 217] width 91 height 15
